Goal: Information Seeking & Learning: Learn about a topic

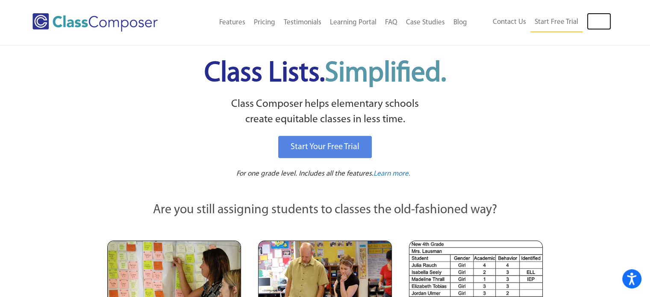
drag, startPoint x: 603, startPoint y: 24, endPoint x: 385, endPoint y: 123, distance: 239.1
click at [603, 24] on link "Log In" at bounding box center [599, 21] width 24 height 17
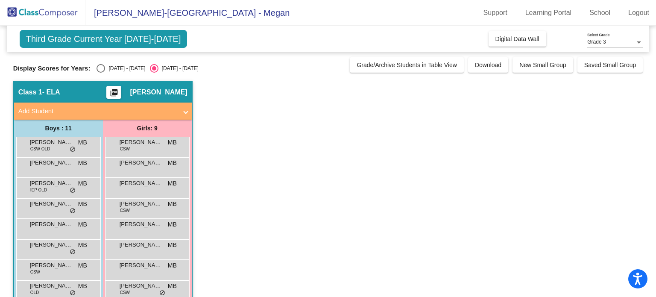
click at [113, 69] on div "[DATE] - [DATE]" at bounding box center [125, 69] width 40 height 8
click at [101, 73] on input "[DATE] - [DATE]" at bounding box center [100, 73] width 0 height 0
radio input "true"
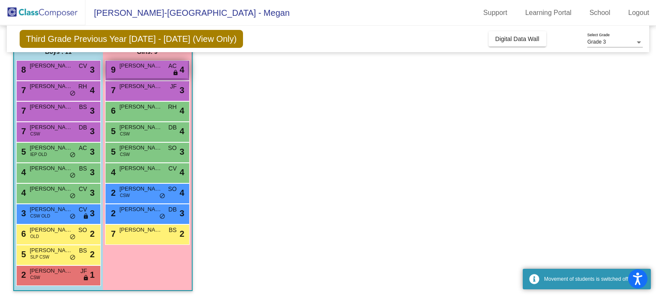
scroll to position [79, 0]
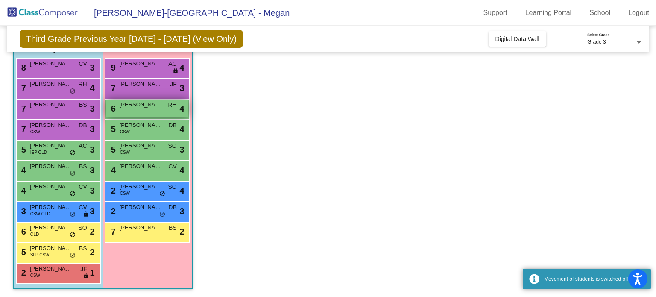
click at [135, 106] on span "[PERSON_NAME]" at bounding box center [141, 104] width 43 height 9
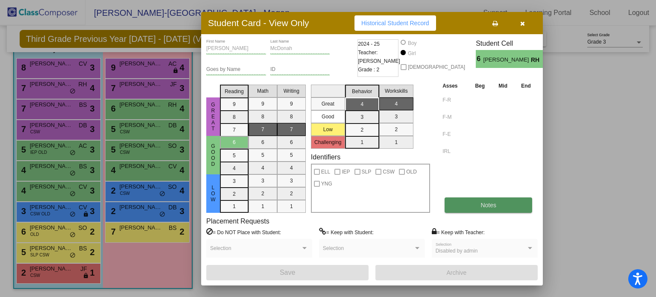
click at [491, 207] on span "Notes" at bounding box center [489, 205] width 16 height 7
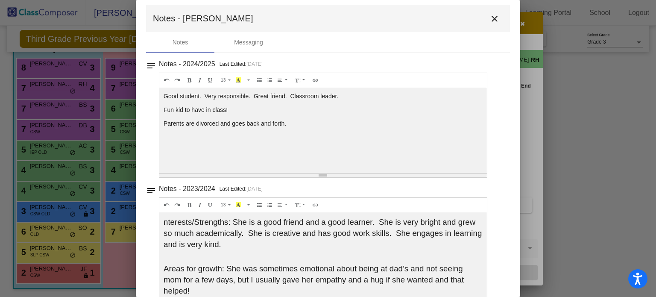
scroll to position [0, 0]
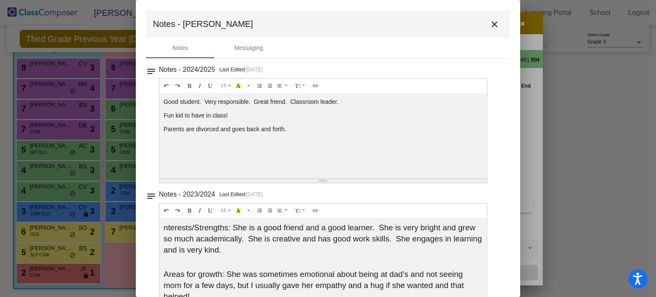
click at [491, 24] on mat-icon "close" at bounding box center [495, 24] width 10 height 10
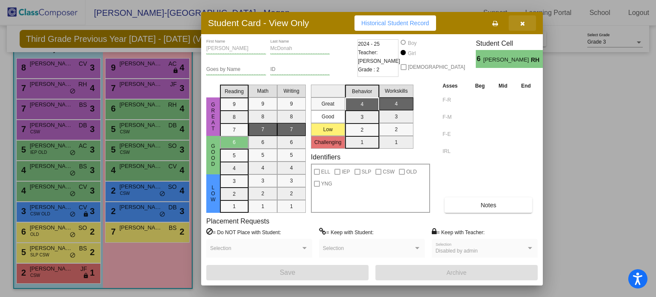
click at [524, 25] on icon "button" at bounding box center [523, 24] width 5 height 6
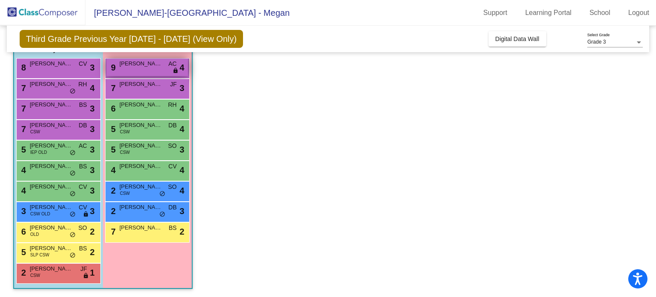
click at [128, 71] on div "9 [PERSON_NAME] AC lock do_not_disturb_alt 4" at bounding box center [147, 68] width 82 height 18
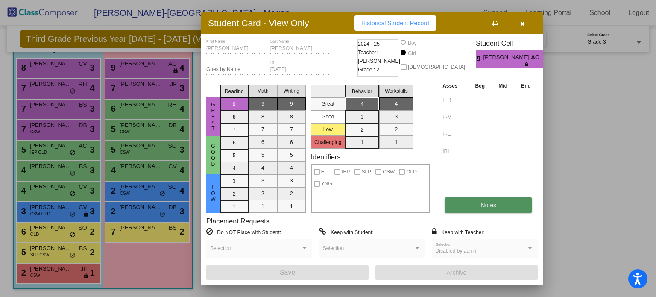
click at [498, 205] on button "Notes" at bounding box center [489, 204] width 88 height 15
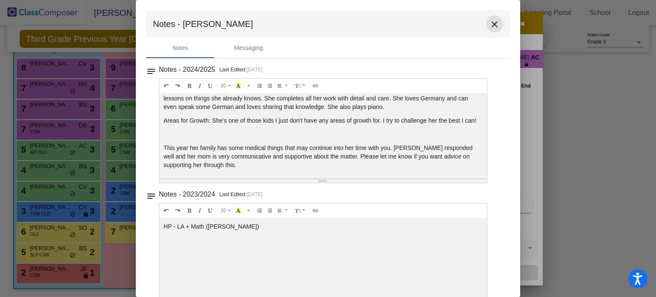
click at [490, 24] on mat-icon "close" at bounding box center [495, 24] width 10 height 10
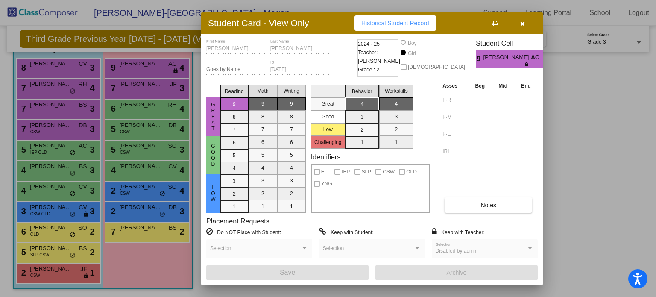
click at [523, 22] on icon "button" at bounding box center [523, 24] width 5 height 6
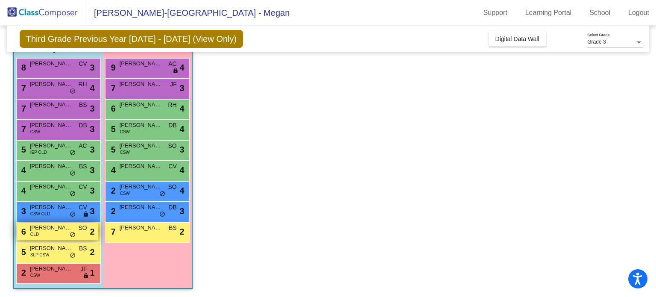
click at [30, 234] on span "OLD" at bounding box center [34, 234] width 9 height 6
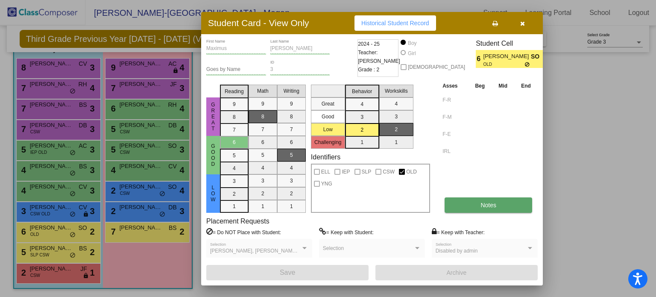
click at [477, 210] on button "Notes" at bounding box center [489, 204] width 88 height 15
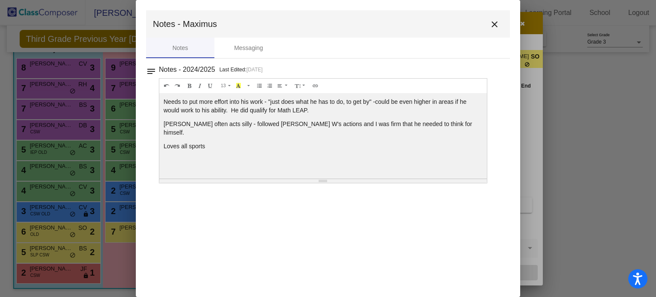
click at [496, 20] on mat-icon "close" at bounding box center [495, 24] width 10 height 10
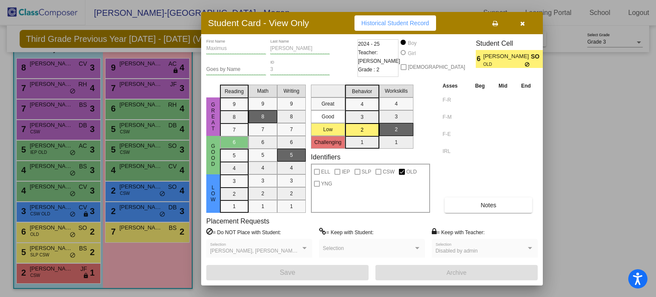
click at [521, 25] on icon "button" at bounding box center [523, 24] width 5 height 6
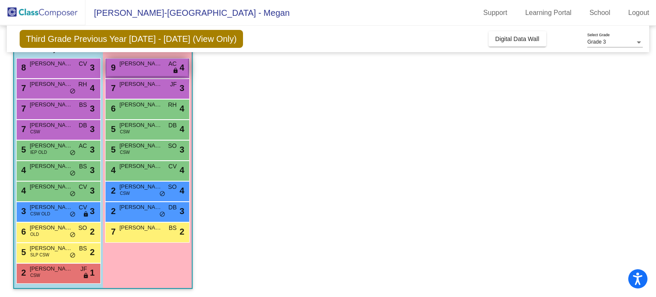
click at [121, 66] on span "[PERSON_NAME]" at bounding box center [141, 63] width 43 height 9
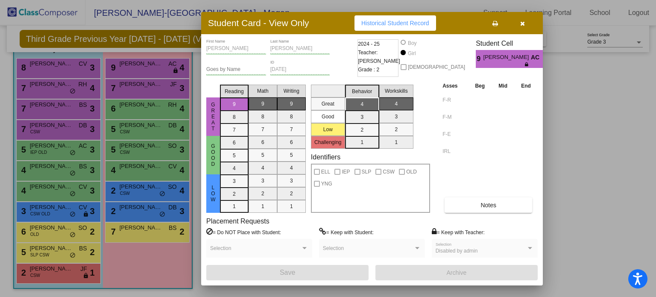
click at [523, 22] on icon "button" at bounding box center [523, 24] width 5 height 6
